Goal: Entertainment & Leisure: Browse casually

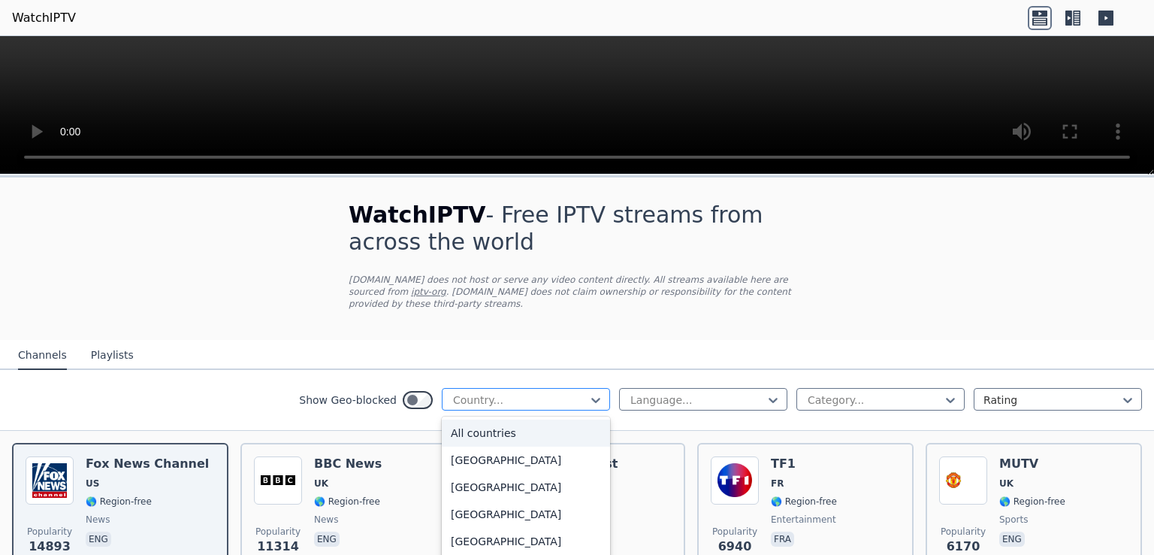
click at [529, 392] on div at bounding box center [520, 399] width 137 height 15
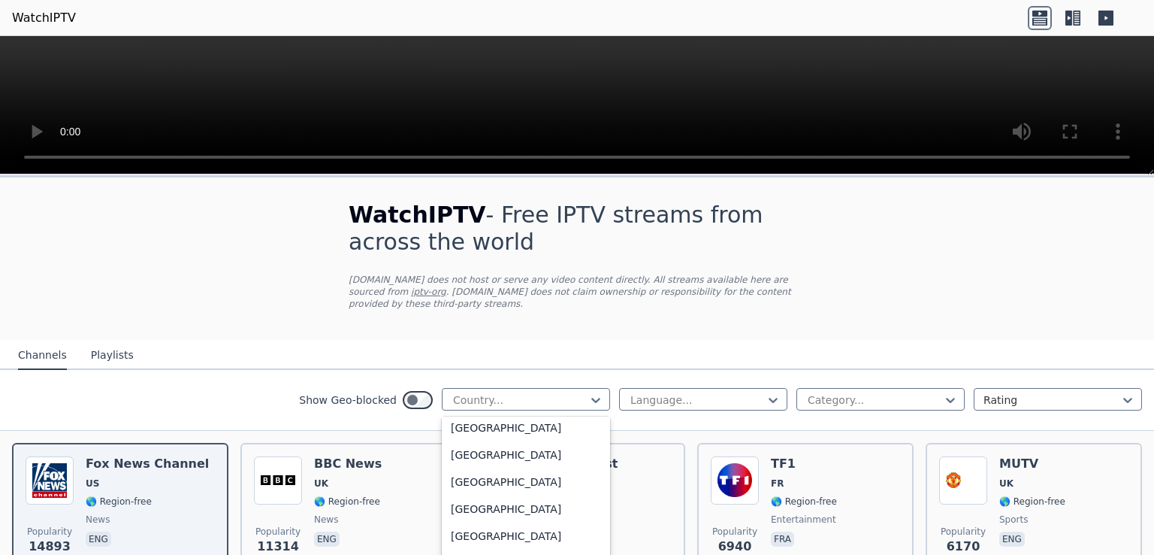
scroll to position [5190, 0]
click at [487, 546] on div "[GEOGRAPHIC_DATA]" at bounding box center [526, 559] width 168 height 27
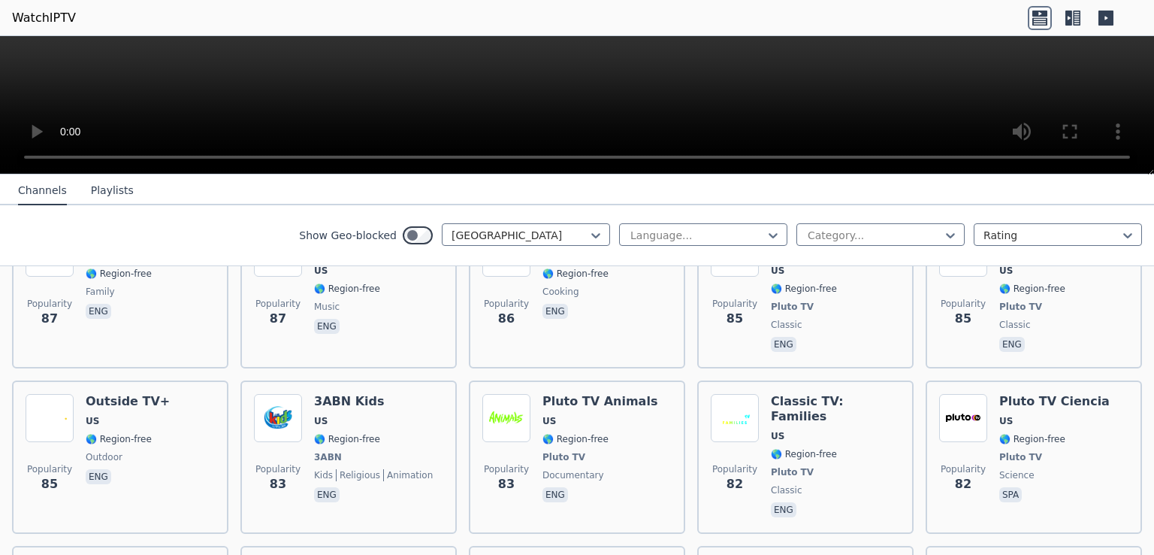
scroll to position [7553, 0]
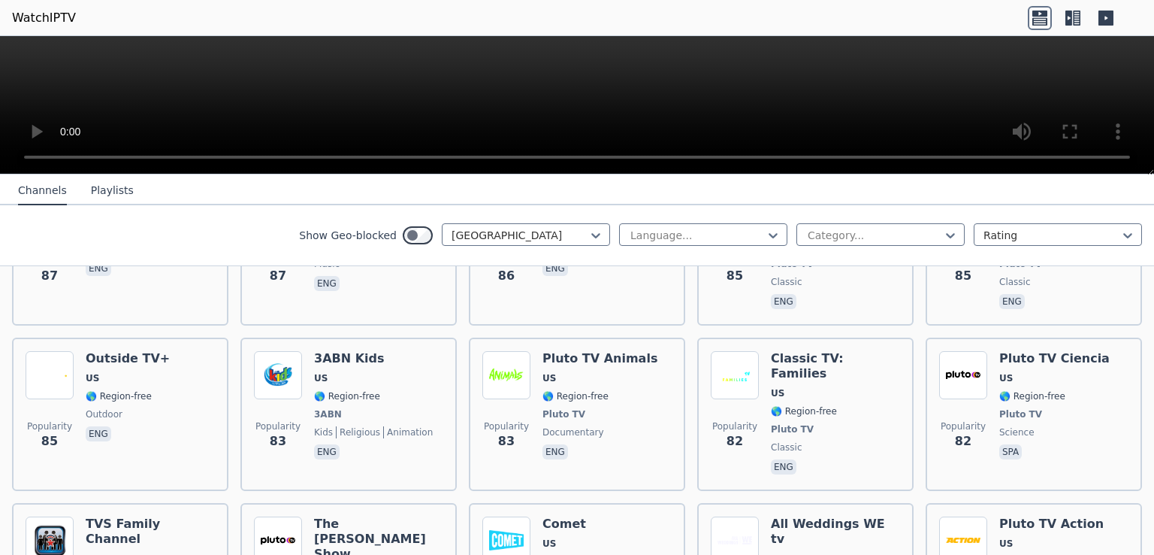
click at [91, 189] on button "Playlists" at bounding box center [112, 191] width 43 height 29
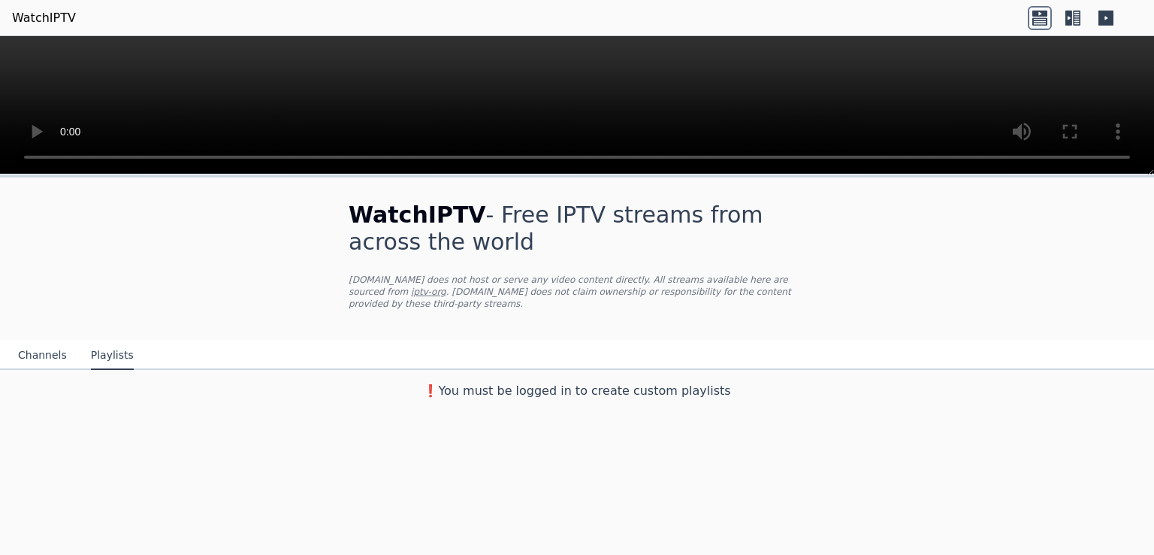
scroll to position [0, 0]
click at [31, 341] on button "Channels" at bounding box center [42, 355] width 49 height 29
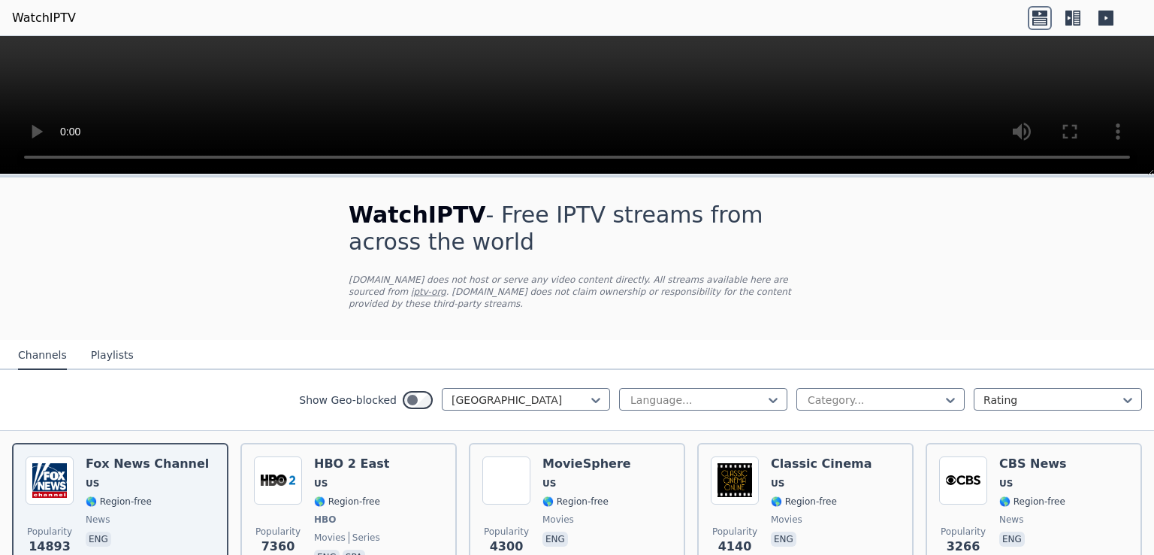
click at [400, 400] on div "Show Geo-blocked [GEOGRAPHIC_DATA] Language... Category... Rating" at bounding box center [577, 400] width 1154 height 61
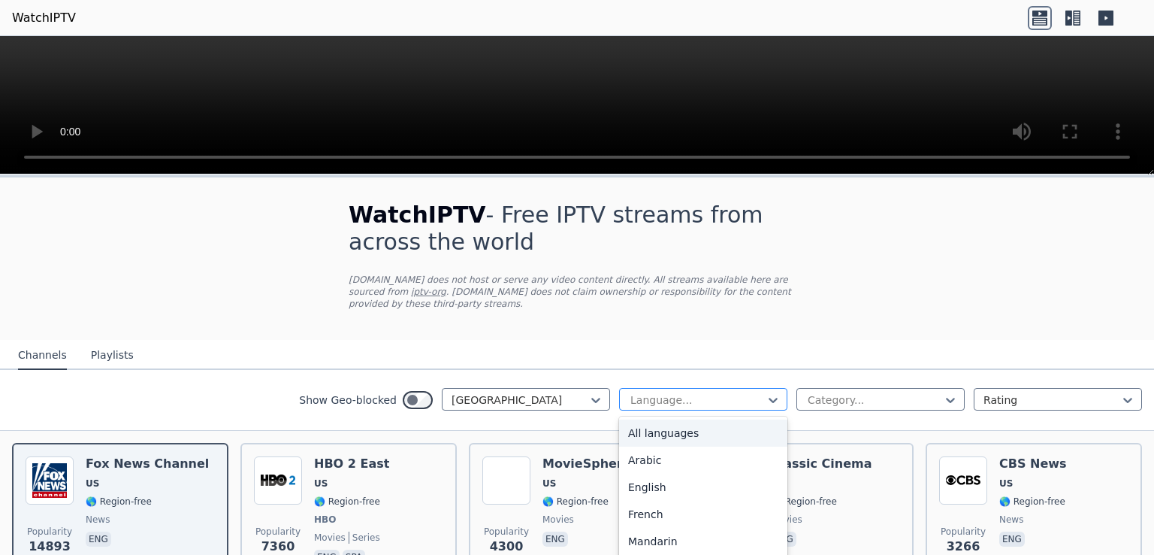
click at [734, 392] on div at bounding box center [697, 399] width 137 height 15
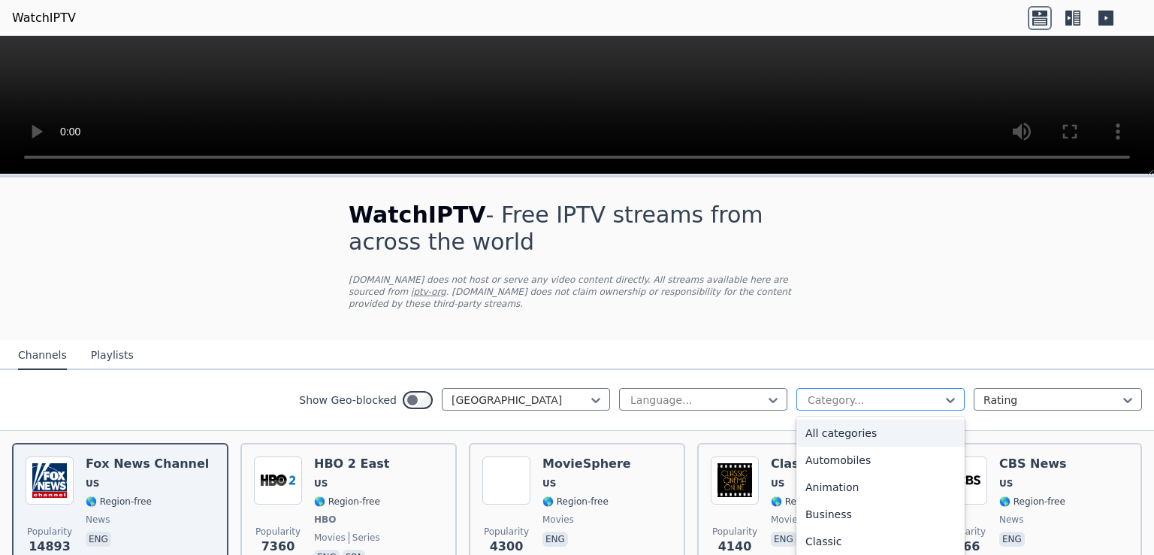
click at [833, 392] on div at bounding box center [874, 399] width 137 height 15
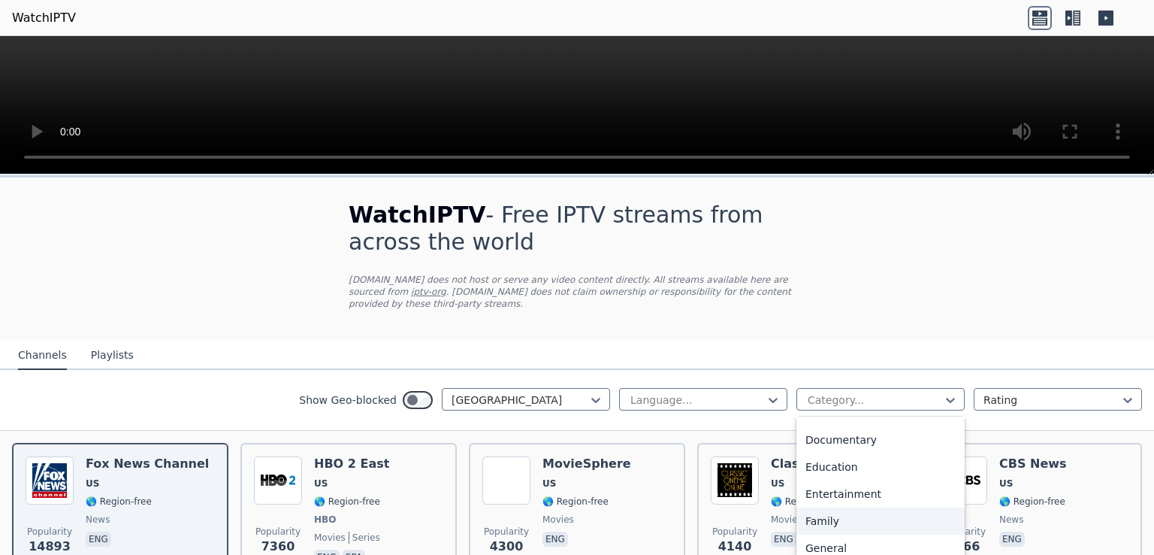
click at [796, 512] on div "Family" at bounding box center [880, 520] width 168 height 27
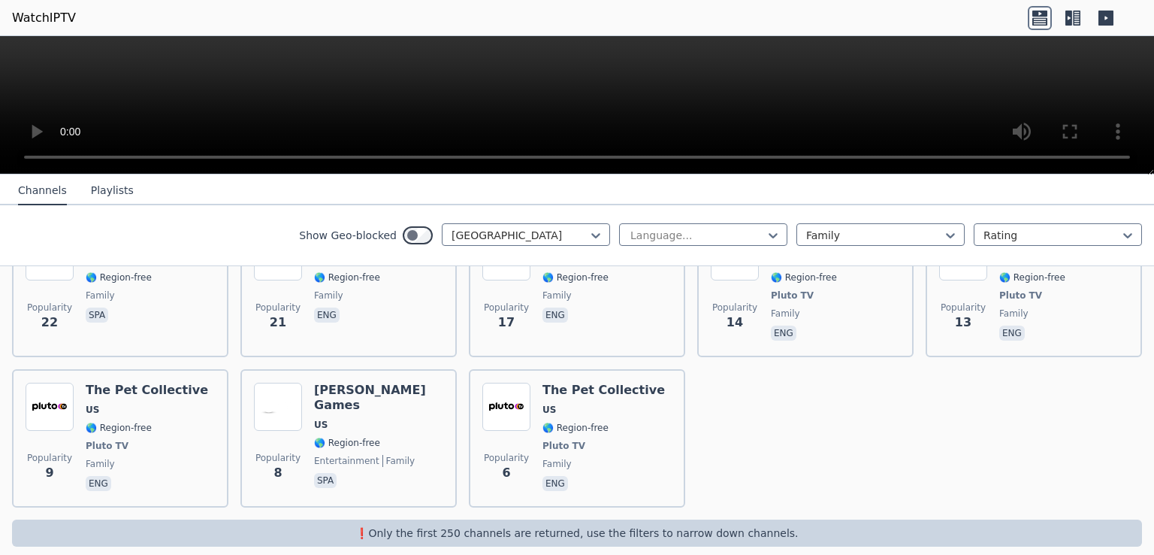
scroll to position [33, 0]
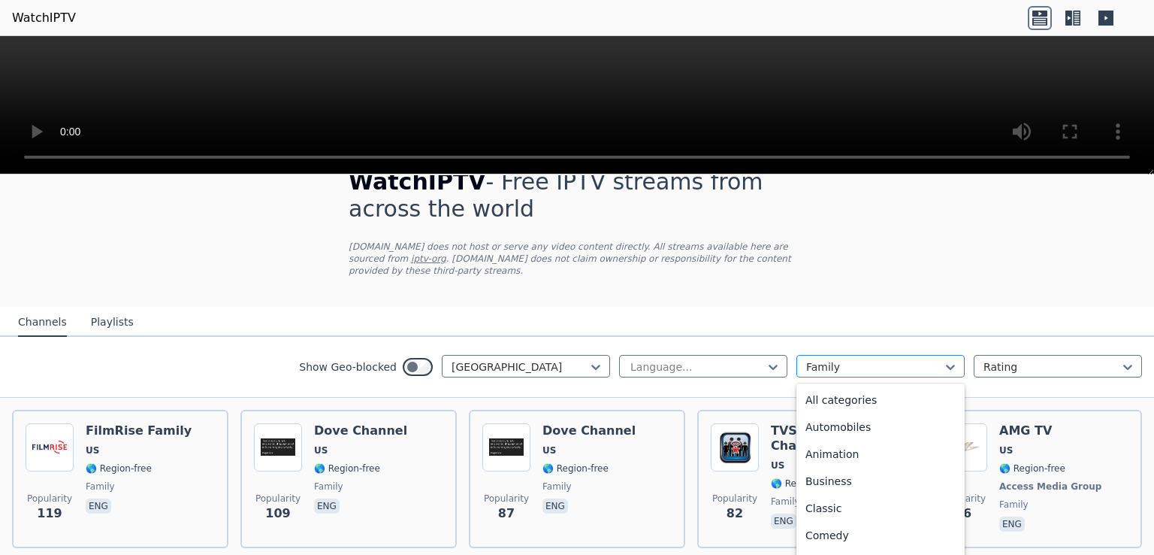
click at [864, 355] on div "Family" at bounding box center [880, 366] width 168 height 23
click at [833, 545] on div "Entertainment" at bounding box center [880, 558] width 168 height 27
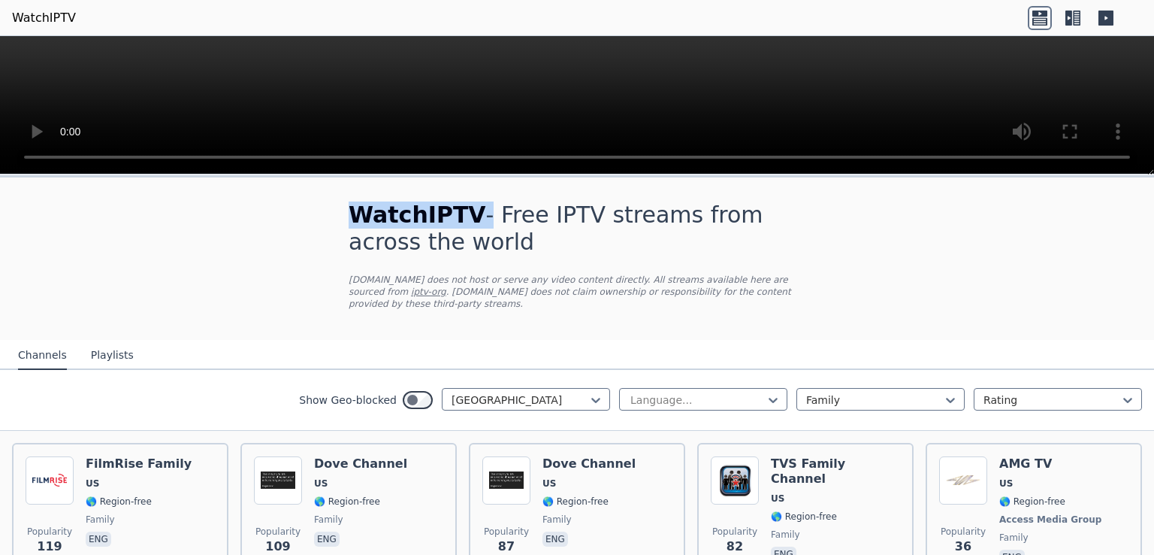
drag, startPoint x: 337, startPoint y: 208, endPoint x: 464, endPoint y: 216, distance: 127.3
click at [464, 216] on div "WatchIPTV - Free IPTV streams from across the world [DOMAIN_NAME] does not host…" at bounding box center [577, 258] width 505 height 162
copy h1 "WatchIPTV"
